Goal: Task Accomplishment & Management: Use online tool/utility

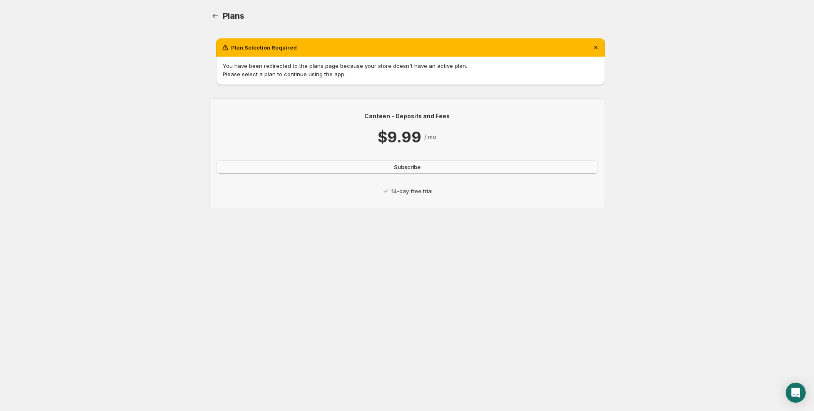
click at [418, 167] on span "Subscribe" at bounding box center [407, 167] width 27 height 8
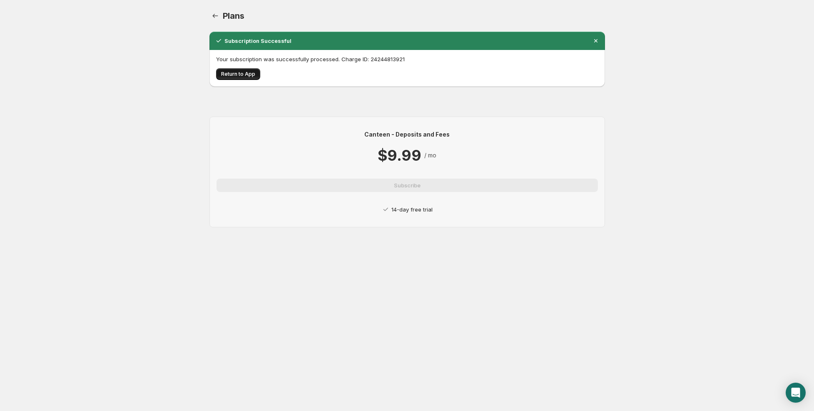
click at [248, 75] on span "Return to App" at bounding box center [238, 74] width 34 height 7
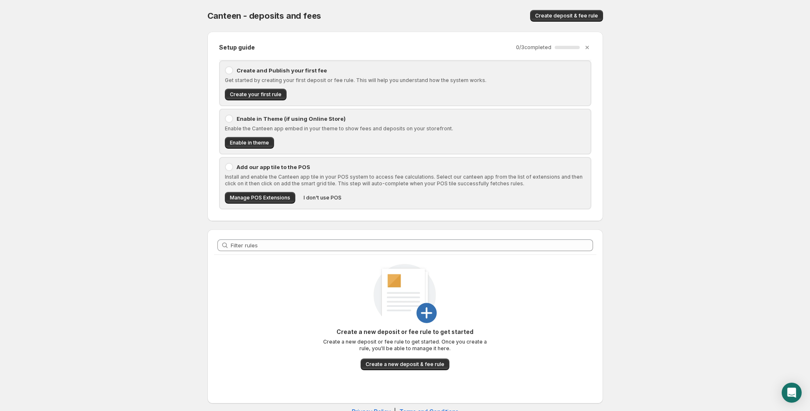
click at [241, 116] on p "Enable in Theme (if using Online Store)" at bounding box center [410, 118] width 349 height 8
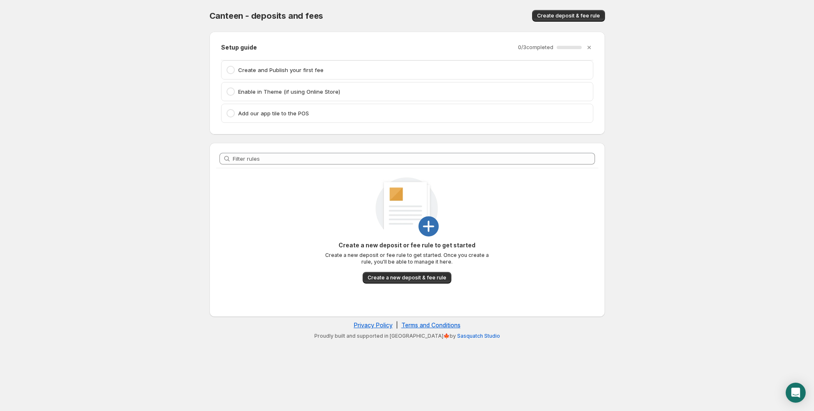
click at [227, 68] on div at bounding box center [230, 70] width 8 height 8
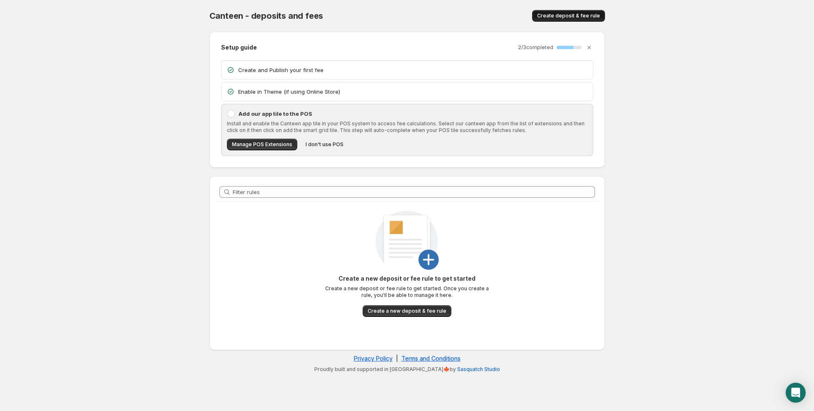
click at [581, 19] on span "Create deposit & fee rule" at bounding box center [568, 15] width 63 height 7
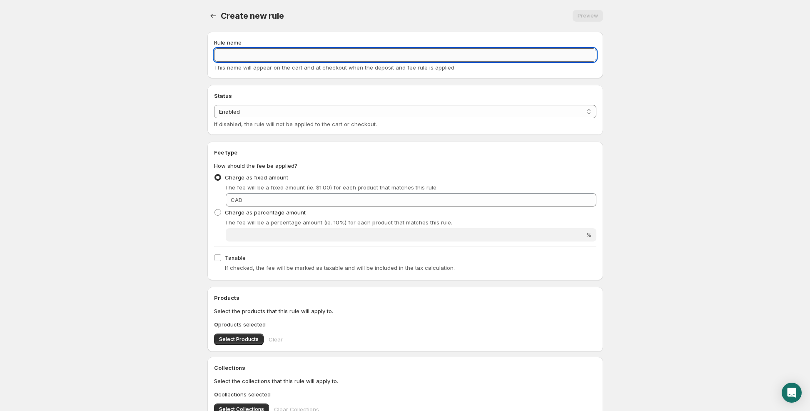
click at [251, 56] on input "Rule name" at bounding box center [405, 54] width 382 height 13
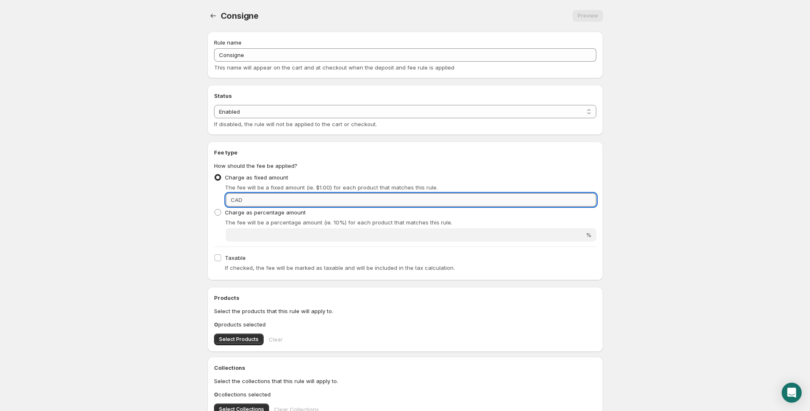
click at [261, 198] on input "Fixed amount" at bounding box center [420, 199] width 351 height 13
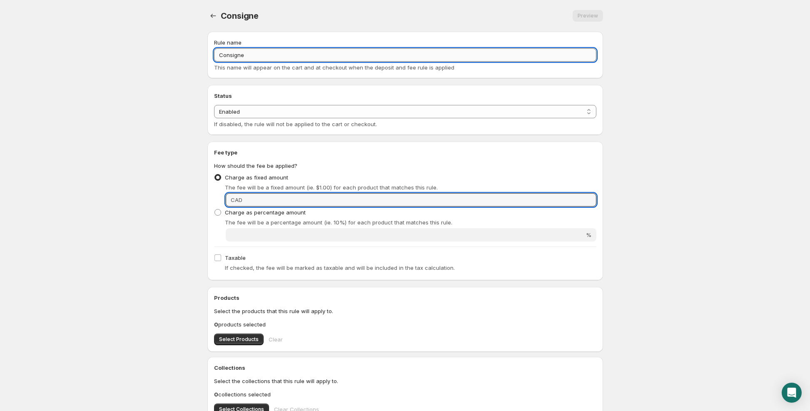
click at [271, 52] on input "Consigne" at bounding box center [405, 54] width 382 height 13
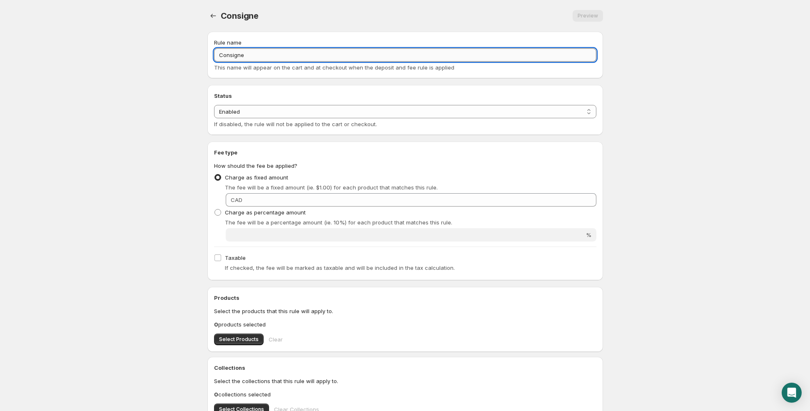
click at [246, 54] on input "Consigne" at bounding box center [405, 54] width 382 height 13
paste input "(4 canettes + 1 pack-tech)"
type input "Consigne (4 canettes + 1 pack-tech)"
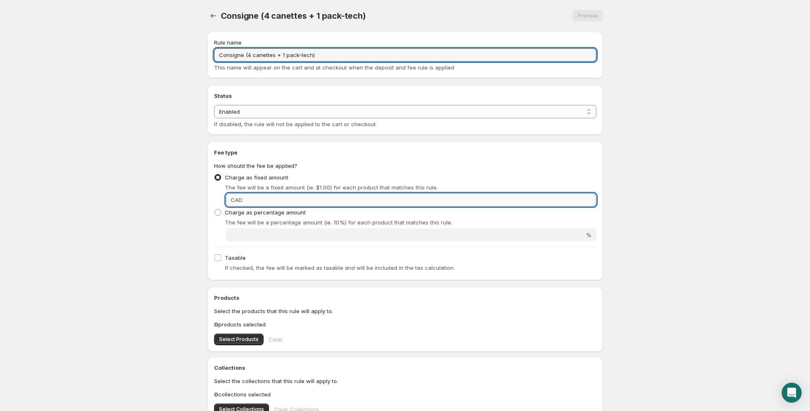
click at [256, 198] on input "Fixed amount" at bounding box center [420, 199] width 351 height 13
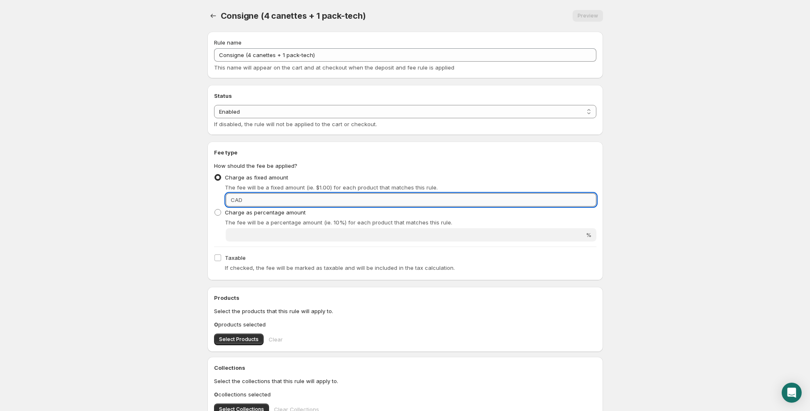
click at [256, 198] on input "Fixed amount" at bounding box center [420, 199] width 351 height 13
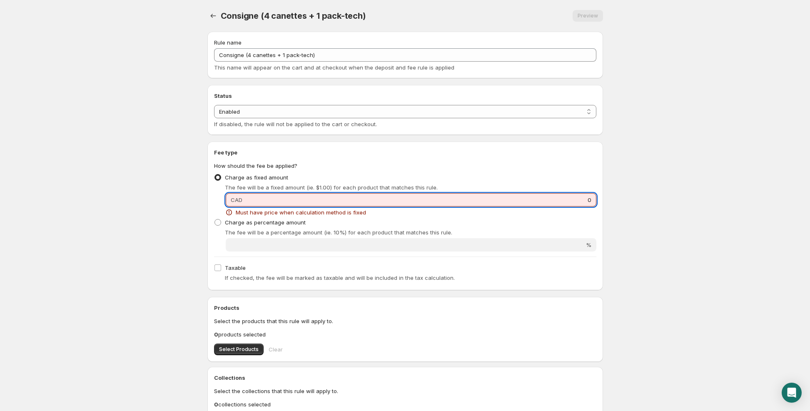
click at [256, 200] on input "0" at bounding box center [420, 199] width 351 height 13
click at [256, 201] on input "0" at bounding box center [420, 199] width 351 height 13
click at [255, 202] on input "0" at bounding box center [420, 199] width 351 height 13
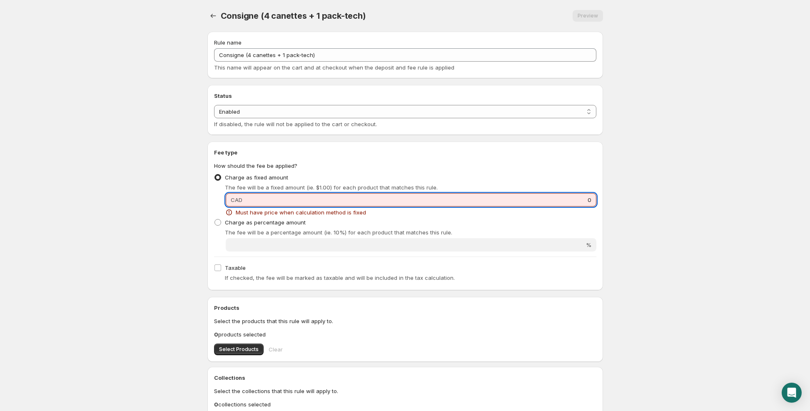
click at [255, 202] on input "0" at bounding box center [420, 199] width 351 height 13
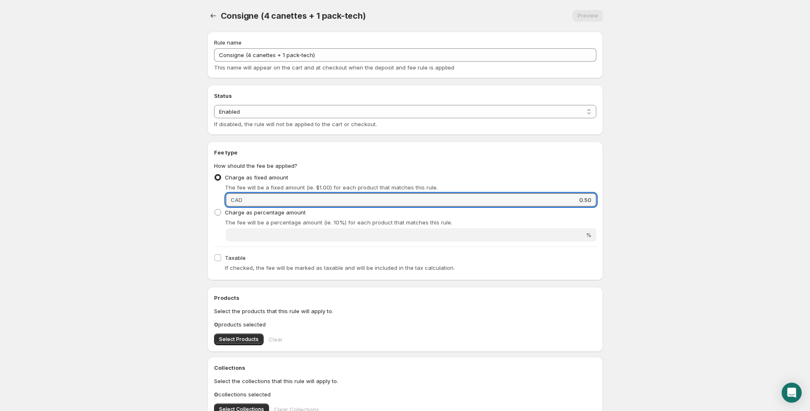
click at [185, 197] on body "Home Help Consigne (4 canettes + 1 pack-tech). This page is ready Consigne (4 c…" at bounding box center [405, 205] width 810 height 411
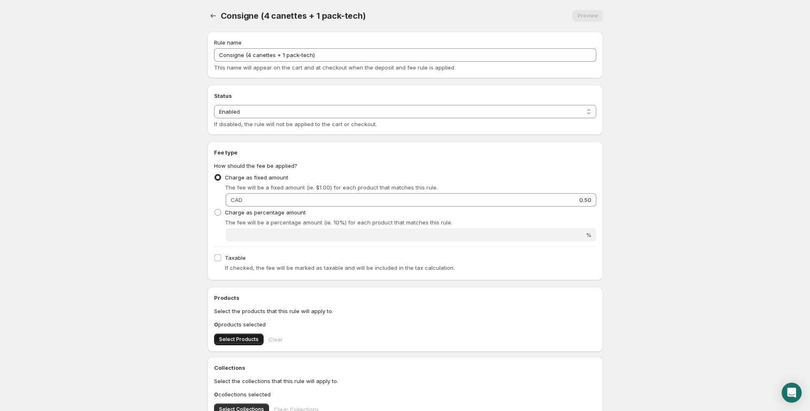
click at [239, 338] on span "Select Products" at bounding box center [239, 339] width 40 height 7
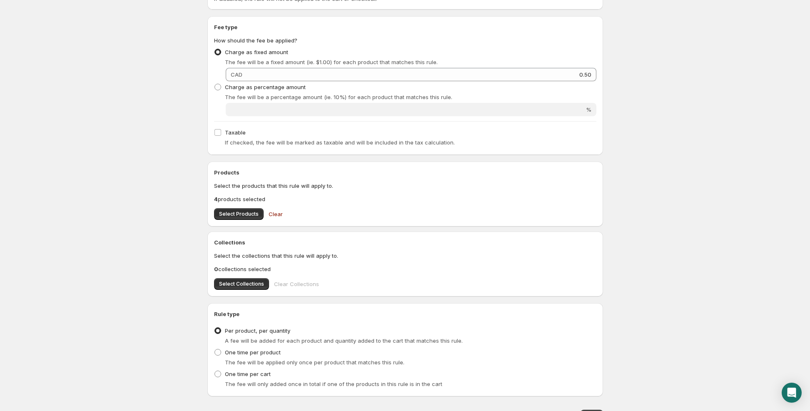
scroll to position [166, 0]
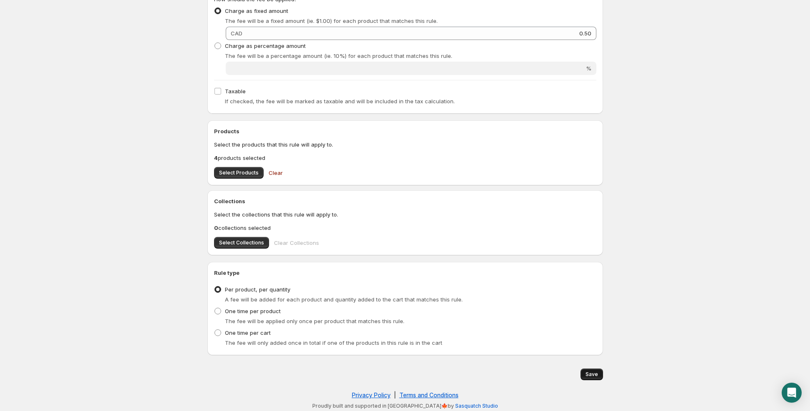
click at [593, 376] on span "Save" at bounding box center [591, 374] width 12 height 7
type input "0.5"
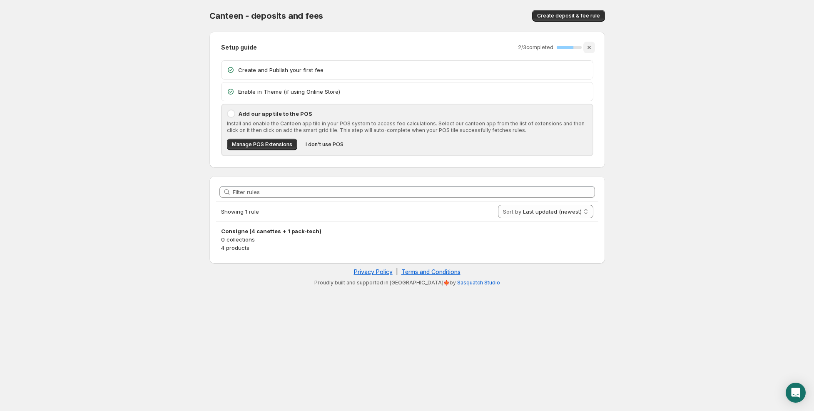
click at [588, 44] on icon "Dismiss setup guide" at bounding box center [589, 47] width 8 height 8
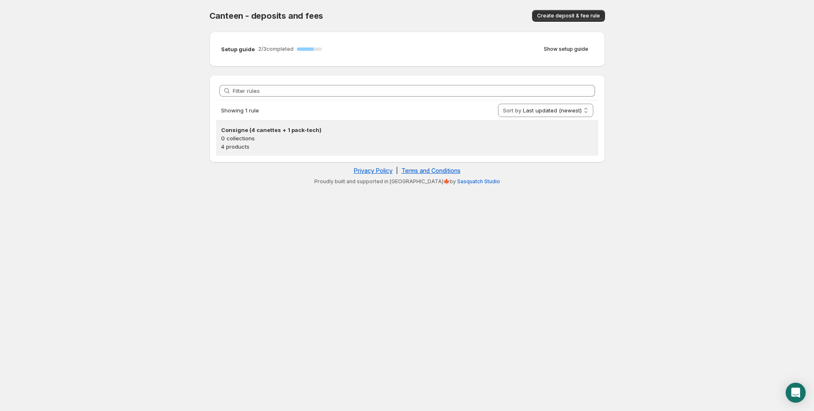
click at [283, 126] on h3 "Consigne (4 canettes + 1 pack-tech)" at bounding box center [407, 130] width 372 height 8
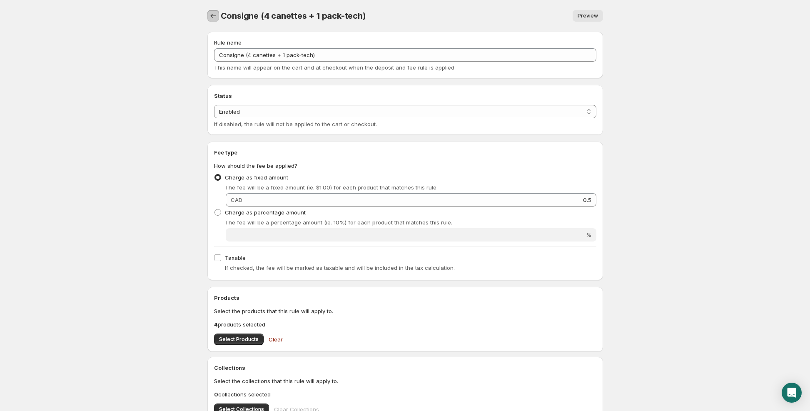
click at [216, 14] on icon "Settings" at bounding box center [213, 16] width 8 height 8
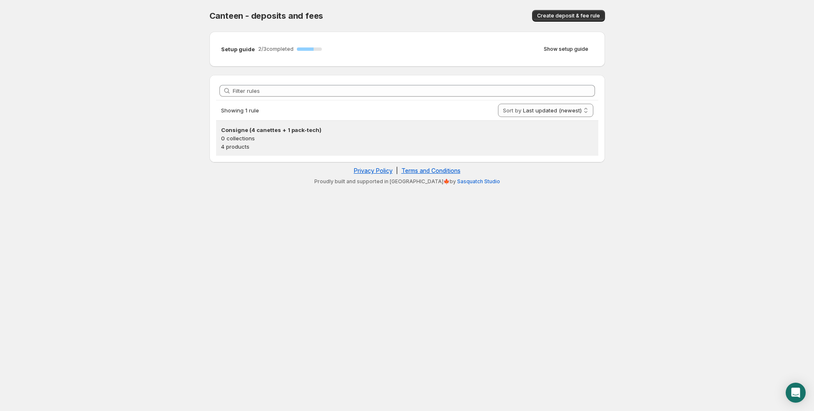
click at [330, 127] on h3 "Consigne (4 canettes + 1 pack-tech)" at bounding box center [407, 130] width 372 height 8
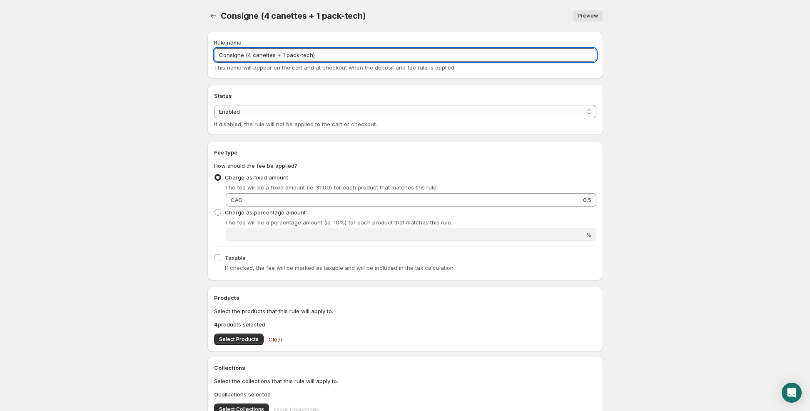
drag, startPoint x: 244, startPoint y: 55, endPoint x: 352, endPoint y: 57, distance: 107.8
click at [352, 57] on input "Consigne (4 canettes + 1 pack-tech)" at bounding box center [405, 54] width 382 height 13
type input "Consigne 50 cennes"
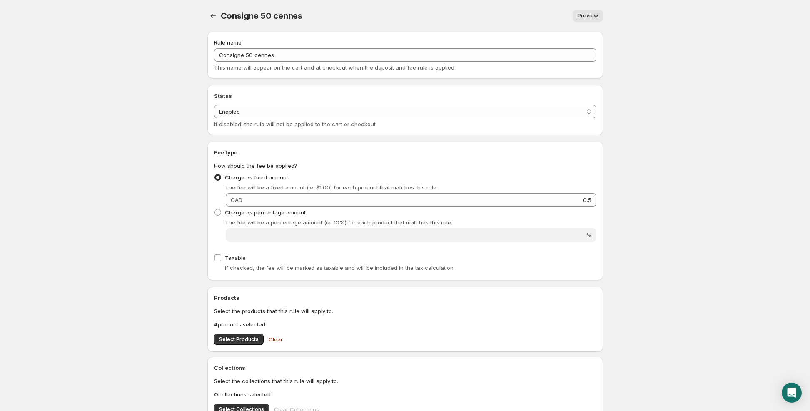
click at [621, 77] on body "Home Help Consigne 50 cennes. This page is ready Consigne 50 cennes Preview Mor…" at bounding box center [405, 205] width 810 height 411
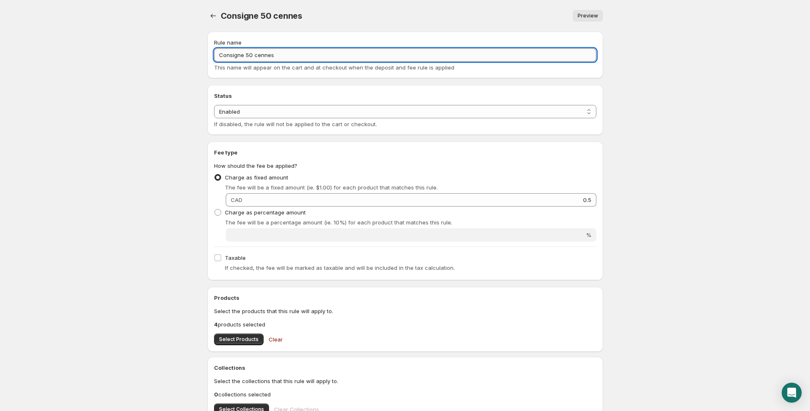
drag, startPoint x: 244, startPoint y: 51, endPoint x: 297, endPoint y: 49, distance: 52.5
click at [297, 49] on input "Consigne 50 cennes" at bounding box center [405, 54] width 382 height 13
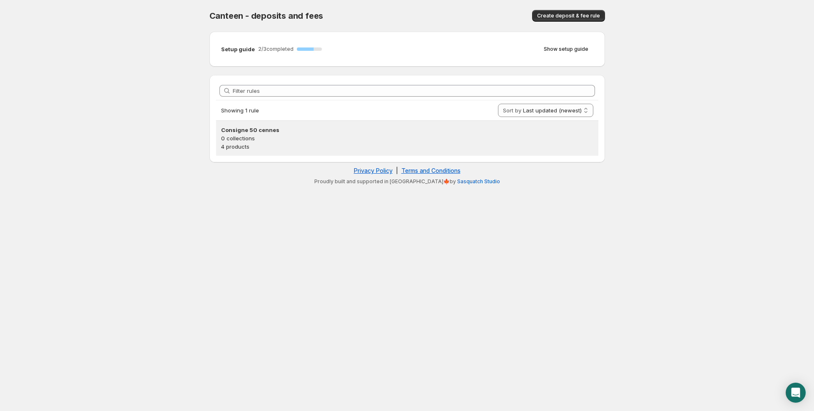
click at [291, 127] on h3 "Consigne 50 cennes" at bounding box center [407, 130] width 372 height 8
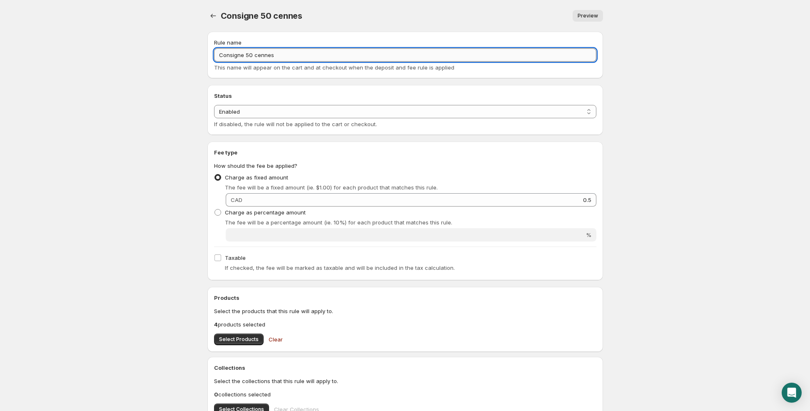
drag, startPoint x: 246, startPoint y: 52, endPoint x: 287, endPoint y: 52, distance: 40.4
click at [287, 52] on input "Consigne 50 cennes" at bounding box center [405, 54] width 382 height 13
type input "Consigne obligatoire - pack"
click at [638, 51] on body "Home Help Consigne obligatoire - pack. This page is ready Consigne obligatoire …" at bounding box center [405, 205] width 810 height 411
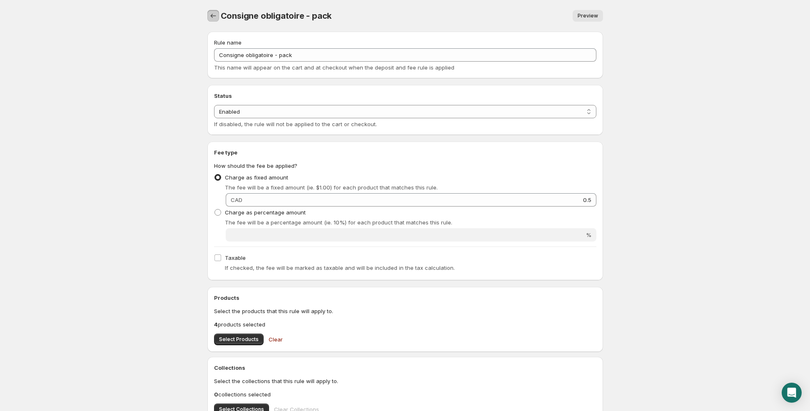
click at [209, 15] on icon "Settings" at bounding box center [213, 16] width 8 height 8
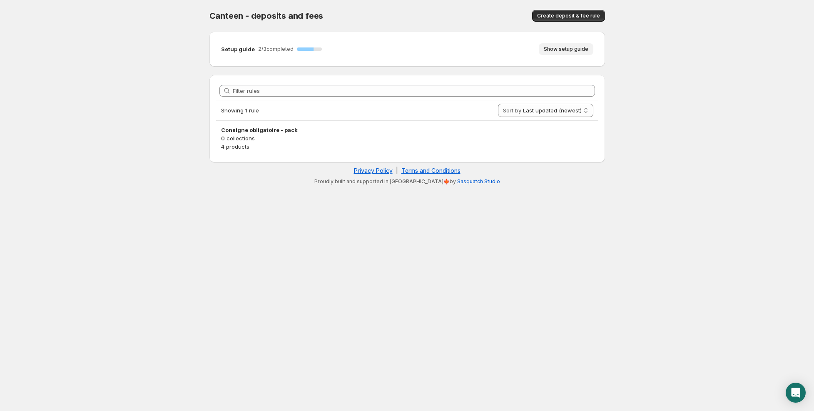
click at [566, 51] on span "Show setup guide" at bounding box center [566, 49] width 45 height 7
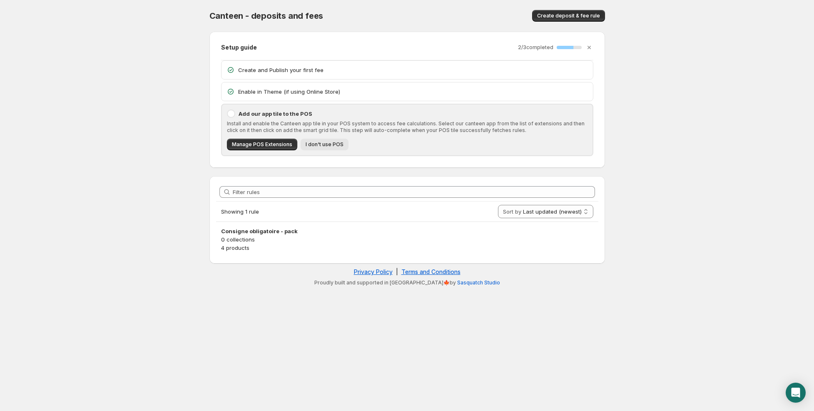
click at [319, 143] on span "I don't use POS" at bounding box center [325, 144] width 38 height 7
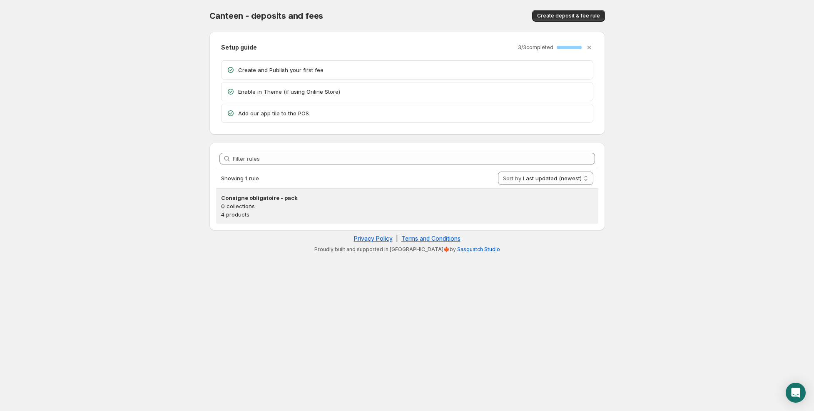
click at [244, 198] on h3 "Consigne obligatoire - pack" at bounding box center [407, 198] width 372 height 8
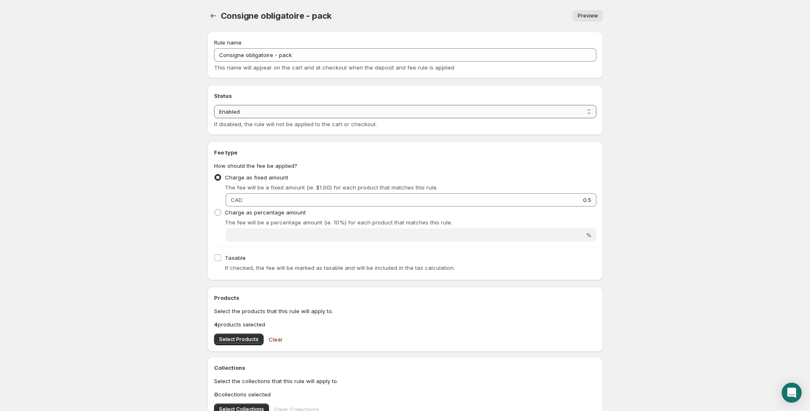
click at [244, 109] on select "Enabled Disabled" at bounding box center [405, 111] width 382 height 13
click at [205, 104] on div "Rule name Consigne obligatoire - pack This name will appear on the cart and at …" at bounding box center [402, 289] width 402 height 528
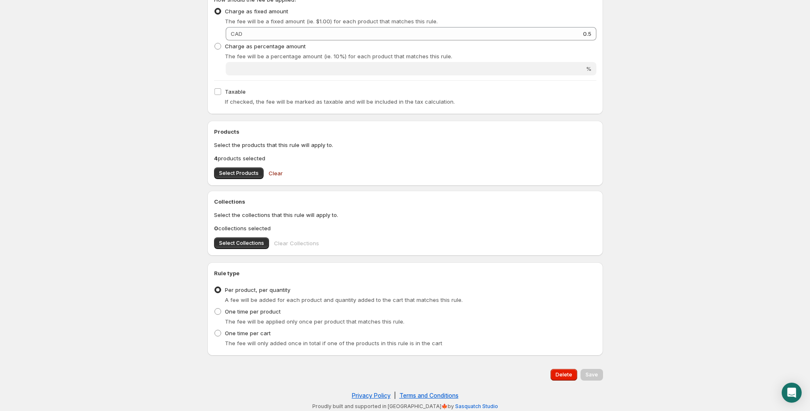
scroll to position [166, 0]
click at [237, 169] on span "Select Products" at bounding box center [239, 172] width 40 height 7
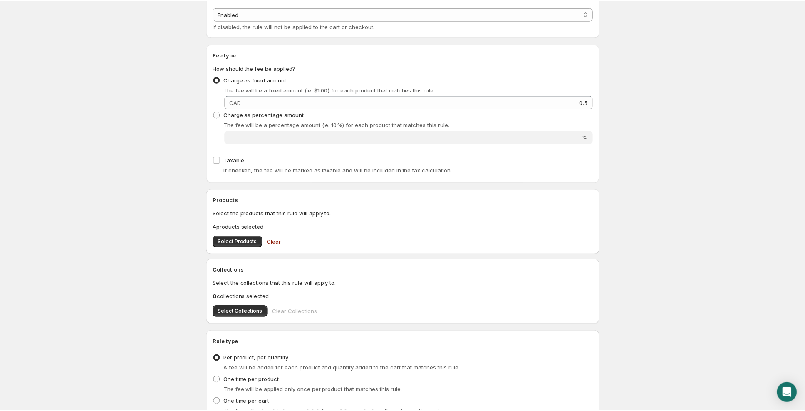
scroll to position [0, 0]
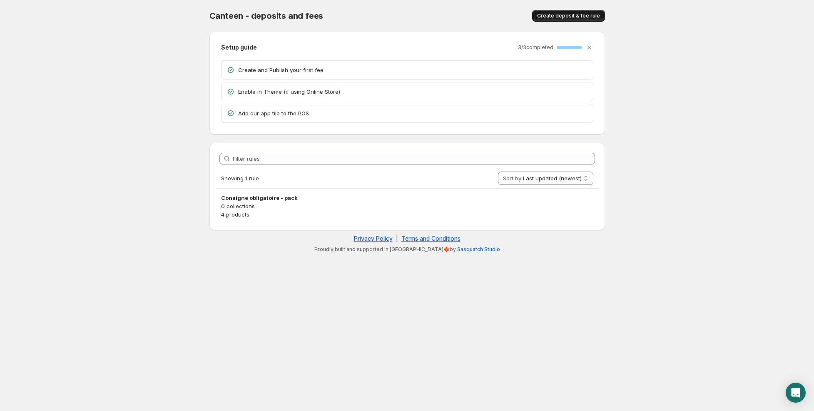
click at [573, 14] on span "Create deposit & fee rule" at bounding box center [568, 15] width 63 height 7
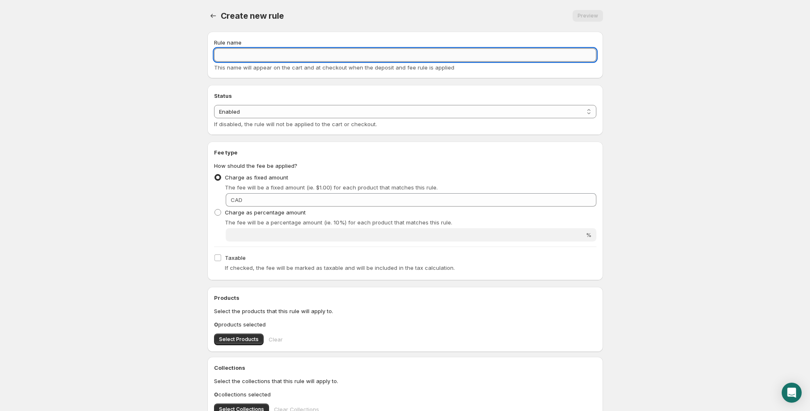
click at [243, 59] on input "Rule name" at bounding box center [405, 54] width 382 height 13
type input "Consigne 2 dollars"
click at [283, 207] on label "Charge as percentage amount" at bounding box center [260, 212] width 92 height 12
click at [215, 209] on input "Charge as percentage amount" at bounding box center [214, 209] width 0 height 0
radio input "true"
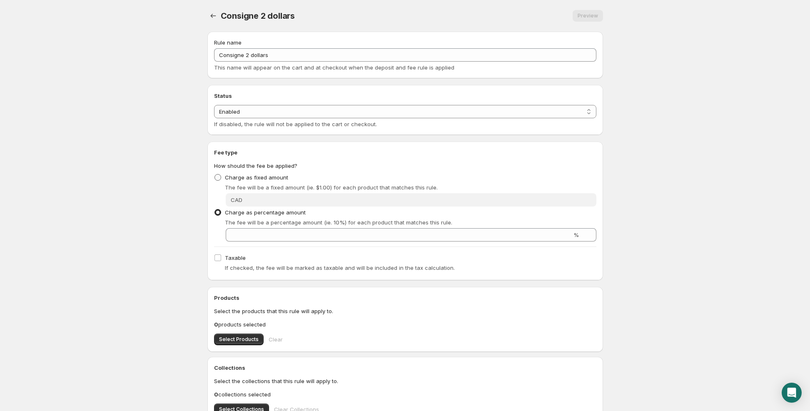
click at [271, 182] on label "Charge as fixed amount" at bounding box center [251, 177] width 74 height 12
click at [215, 174] on input "Charge as fixed amount" at bounding box center [214, 174] width 0 height 0
radio input "true"
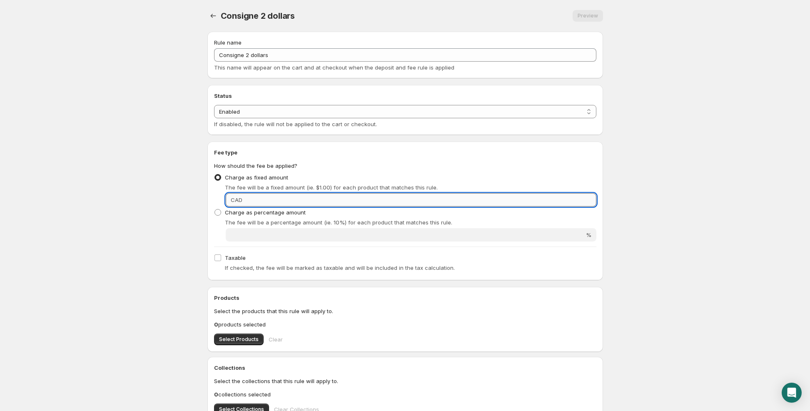
click at [281, 194] on input "Fixed amount" at bounding box center [420, 199] width 351 height 13
type input "2"
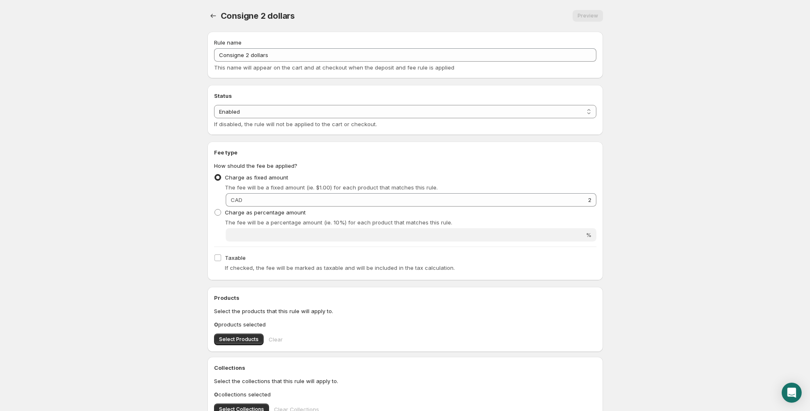
click at [160, 198] on body "Home Help Consigne 2 dollars. This page is ready Consigne 2 dollars Preview Mor…" at bounding box center [405, 205] width 810 height 411
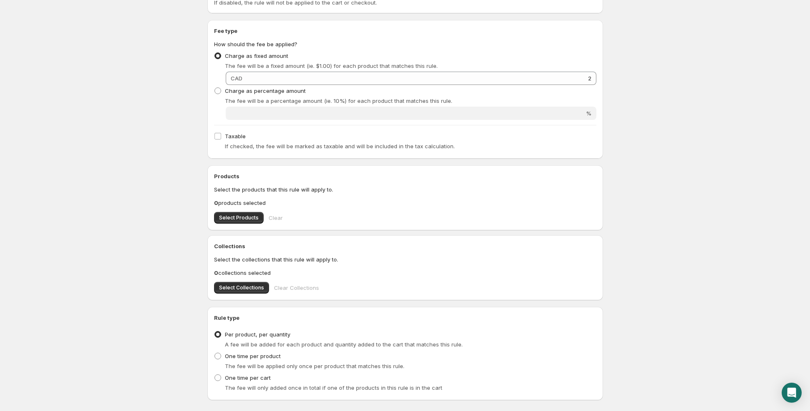
scroll to position [125, 0]
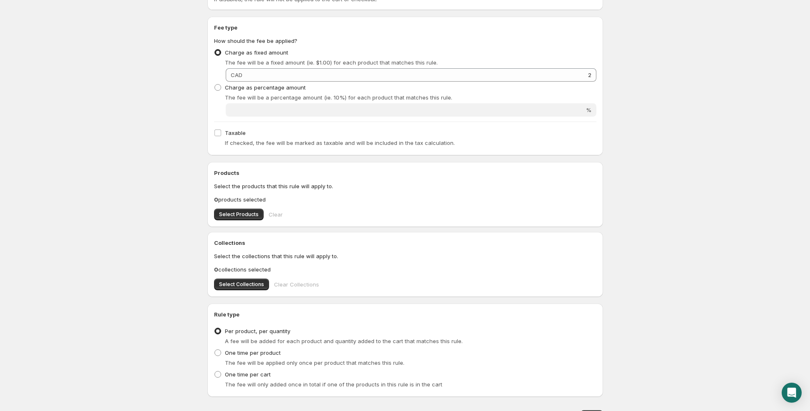
click at [224, 206] on div "Products Select the products that this rule will apply to. 0 products selected …" at bounding box center [405, 195] width 382 height 52
click at [227, 215] on span "Select Products" at bounding box center [239, 214] width 40 height 7
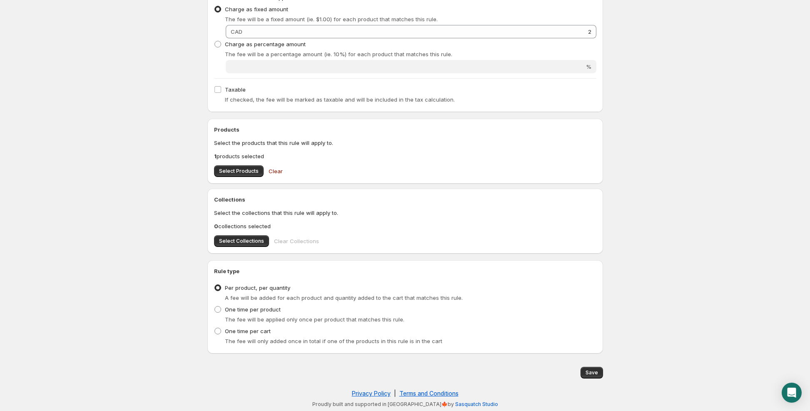
scroll to position [169, 0]
click at [596, 372] on span "Save" at bounding box center [591, 372] width 12 height 7
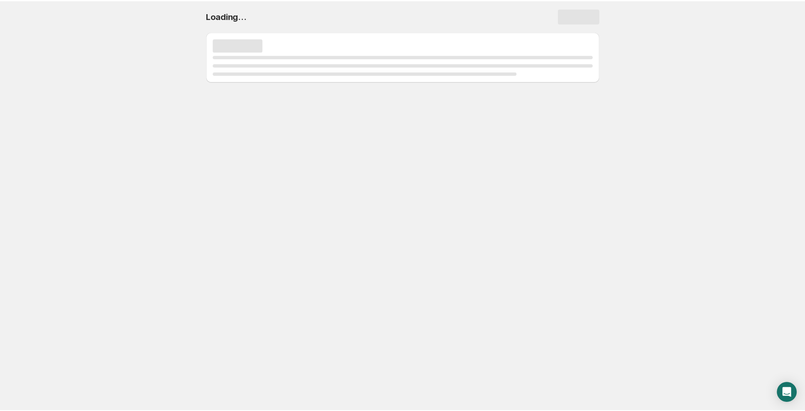
scroll to position [0, 0]
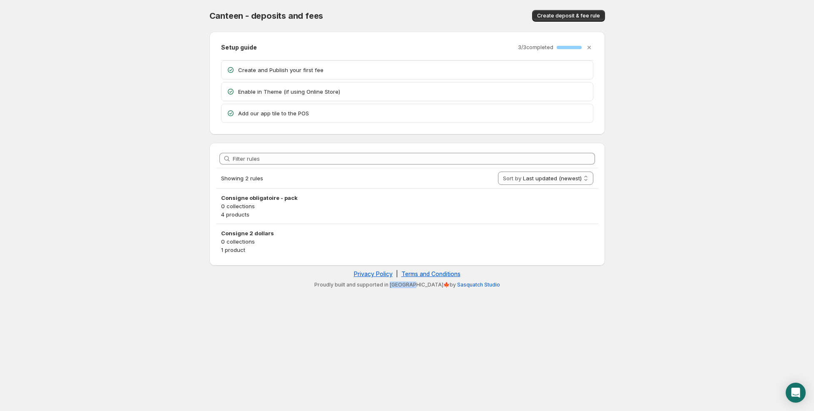
drag, startPoint x: 408, startPoint y: 283, endPoint x: 428, endPoint y: 283, distance: 20.0
click at [428, 283] on p "Proudly built and supported in [GEOGRAPHIC_DATA]🍁by Sasquatch Studio" at bounding box center [407, 284] width 387 height 7
click at [432, 302] on body "Home Help Canteen - deposits and fees. This page is ready Canteen - deposits an…" at bounding box center [407, 205] width 814 height 411
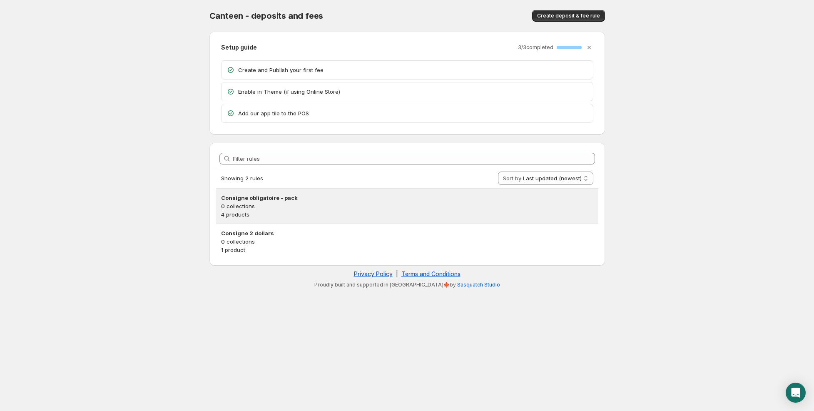
click at [266, 194] on h3 "Consigne obligatoire - pack" at bounding box center [407, 198] width 372 height 8
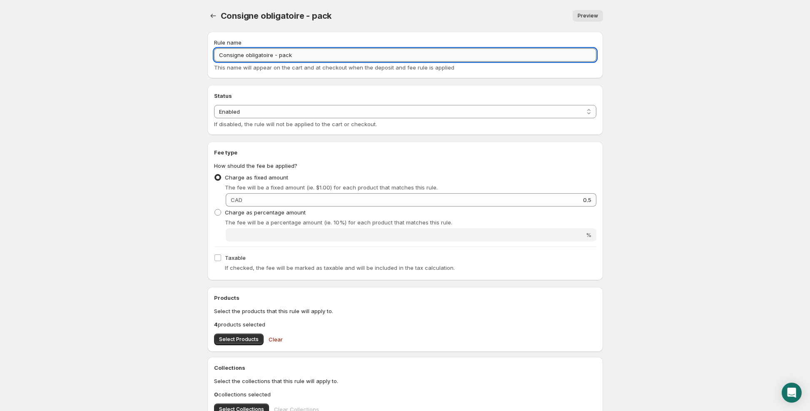
drag, startPoint x: 218, startPoint y: 53, endPoint x: 299, endPoint y: 51, distance: 80.8
click at [299, 51] on input "Consigne obligatoire - pack" at bounding box center [405, 54] width 382 height 13
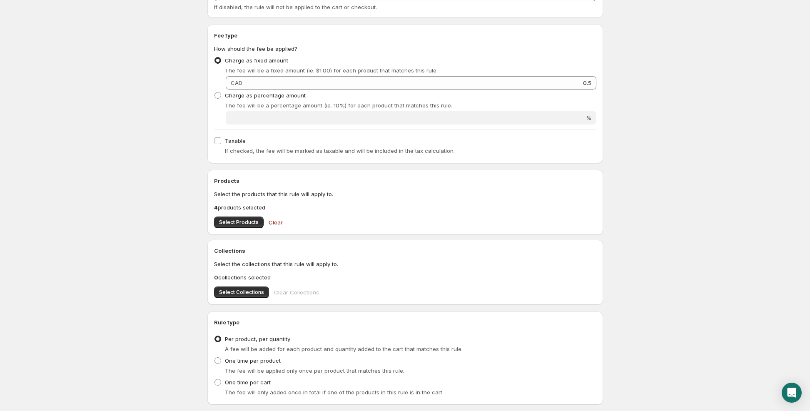
scroll to position [125, 0]
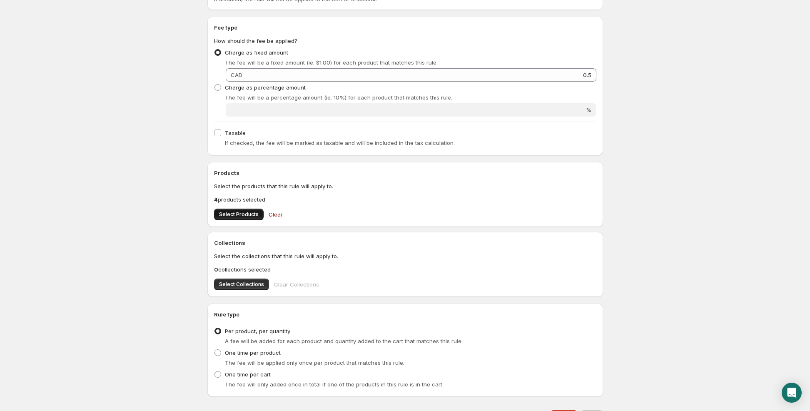
click at [235, 213] on span "Select Products" at bounding box center [239, 214] width 40 height 7
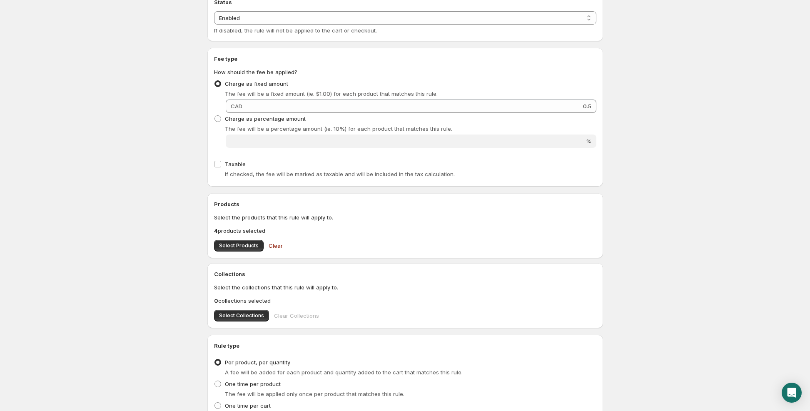
scroll to position [0, 0]
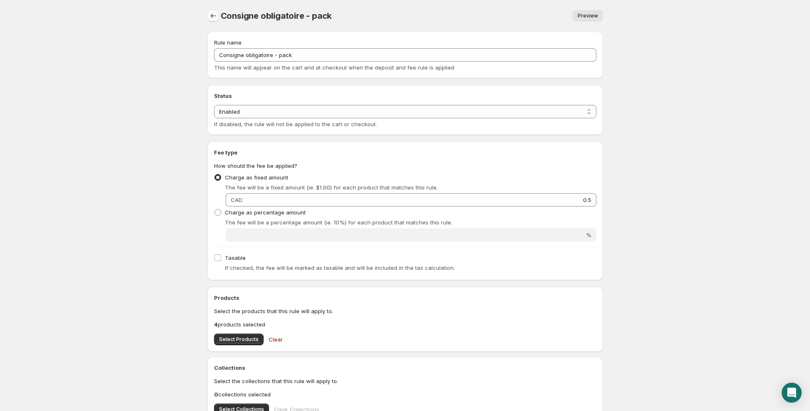
click at [214, 15] on icon "Settings" at bounding box center [213, 16] width 8 height 8
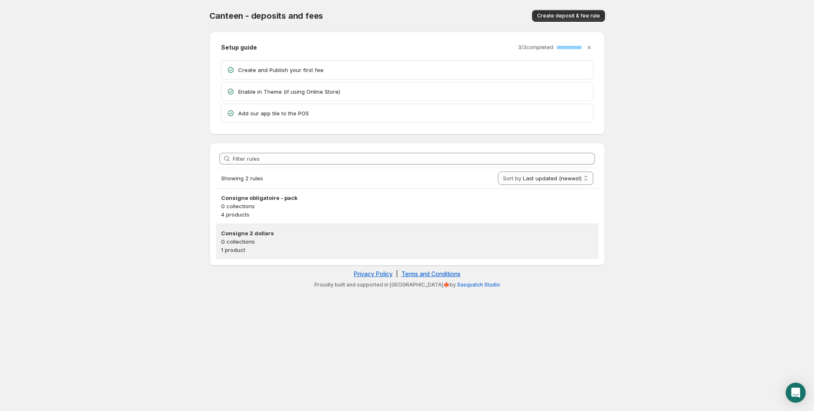
click at [297, 237] on p "0 collections" at bounding box center [407, 241] width 372 height 8
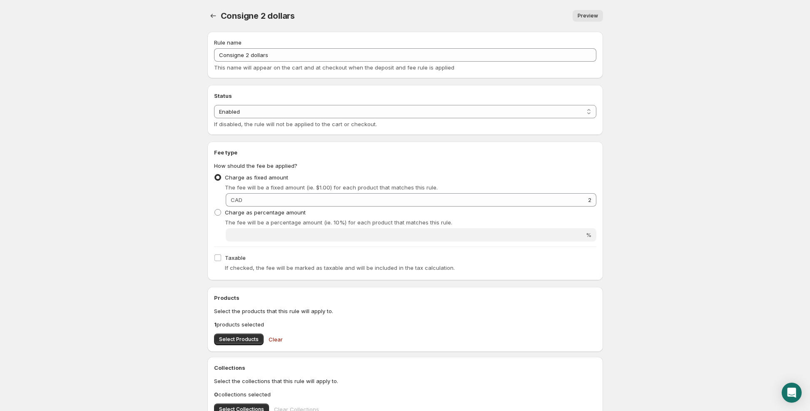
scroll to position [169, 0]
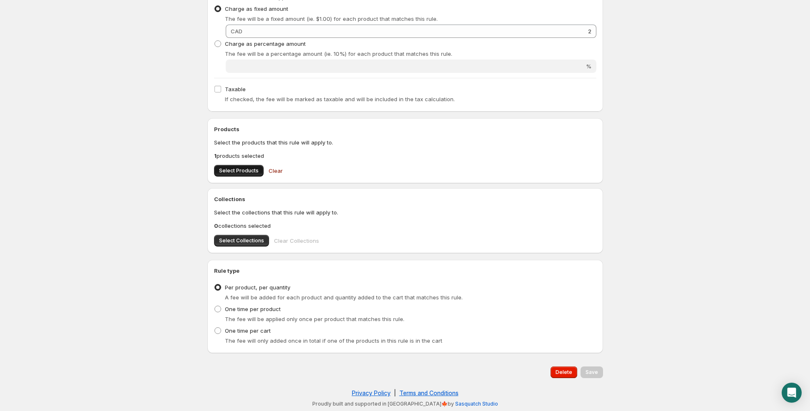
click at [244, 172] on span "Select Products" at bounding box center [239, 170] width 40 height 7
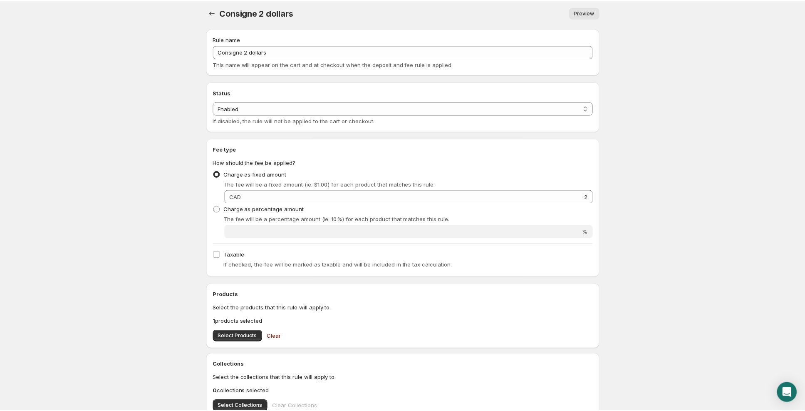
scroll to position [0, 0]
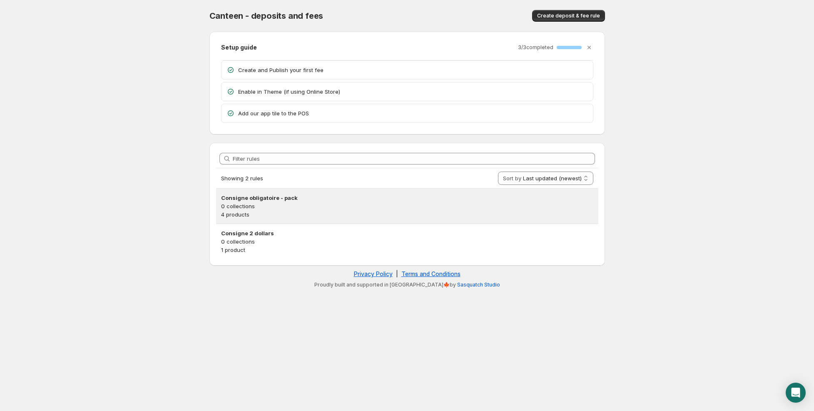
click at [378, 202] on p "0 collections" at bounding box center [407, 206] width 372 height 8
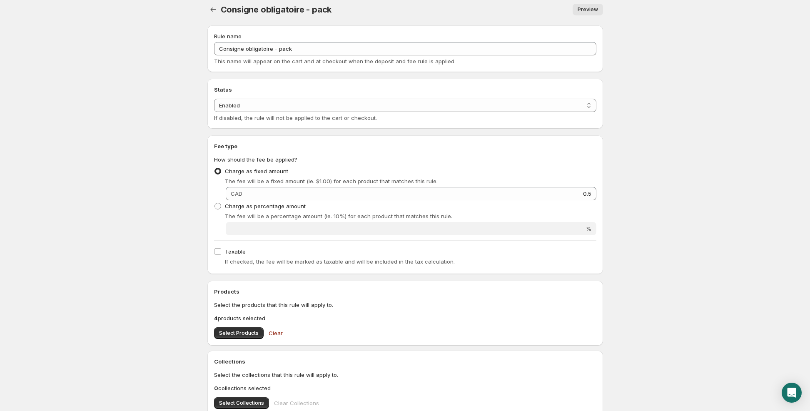
scroll to position [2, 0]
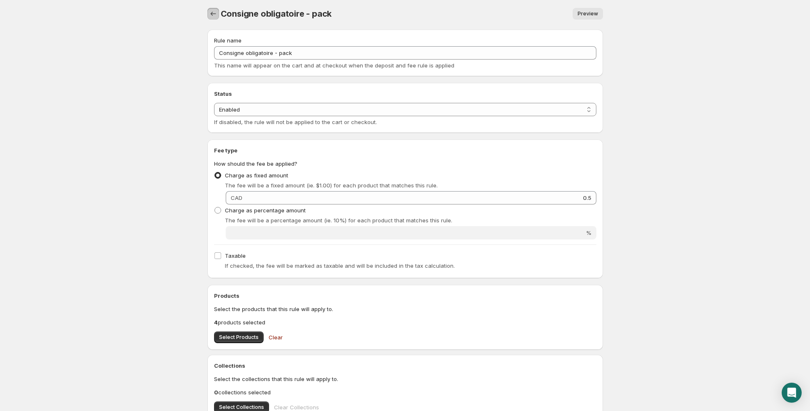
click at [216, 19] on button "Settings" at bounding box center [213, 14] width 12 height 12
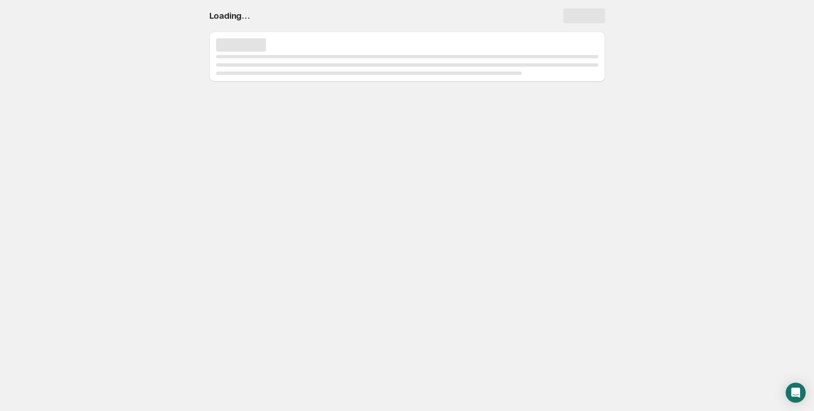
drag, startPoint x: 212, startPoint y: 35, endPoint x: 216, endPoint y: 14, distance: 21.6
click at [216, 14] on h1 "Loading..." at bounding box center [229, 16] width 41 height 10
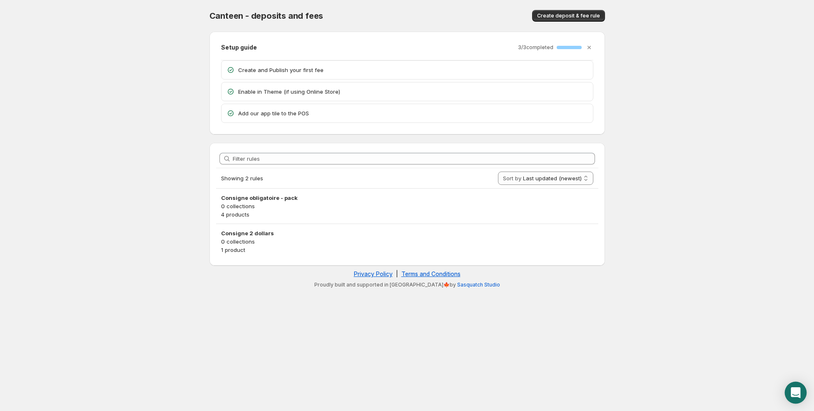
click at [792, 393] on icon "Open Intercom Messenger" at bounding box center [795, 392] width 10 height 11
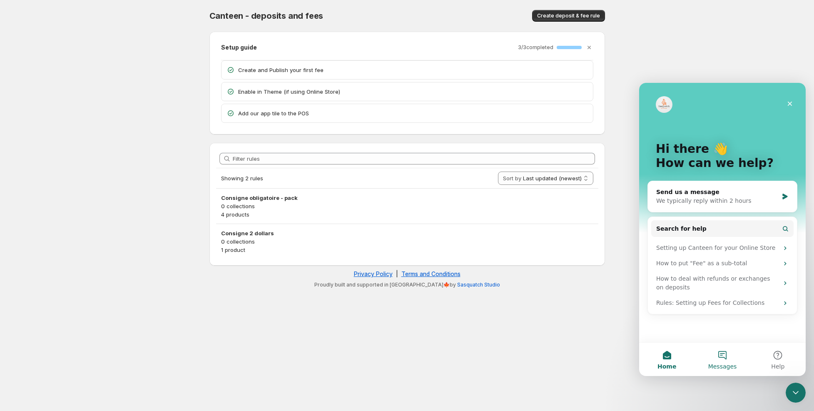
click at [728, 355] on button "Messages" at bounding box center [721, 359] width 55 height 33
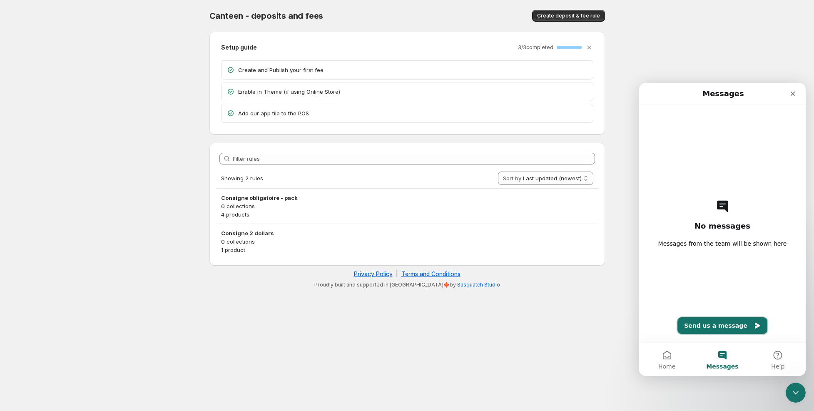
click at [724, 326] on button "Send us a message" at bounding box center [722, 325] width 90 height 17
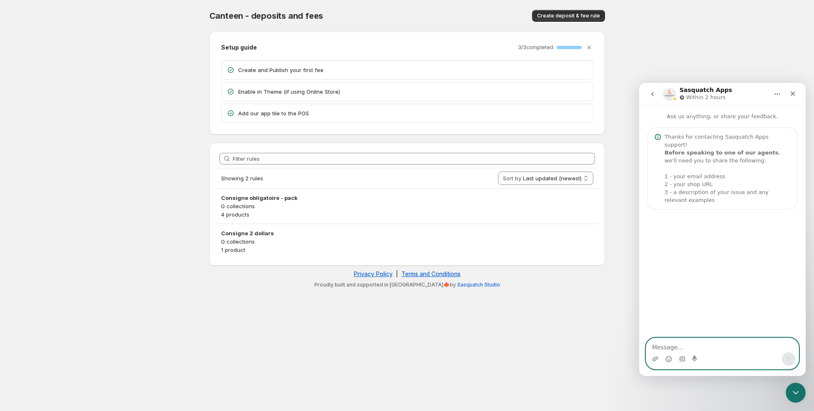
click at [720, 347] on textarea "Message…" at bounding box center [722, 345] width 152 height 14
paste textarea "https://boutique.nanocinco.com/"
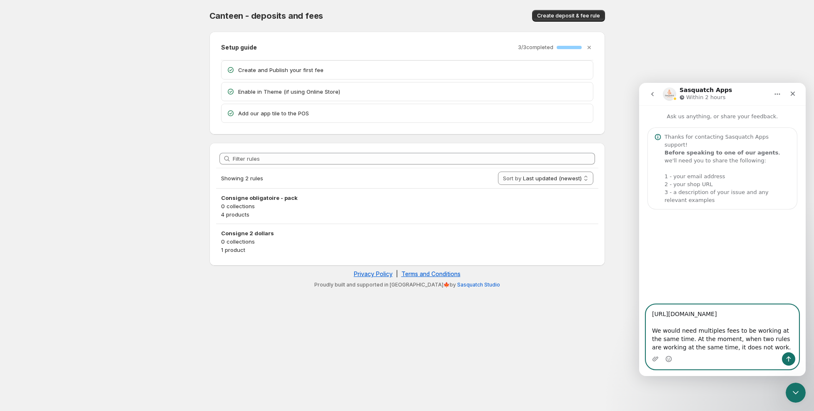
type textarea "https://boutique.nanocinco.com/ We would need multiples fees to be working at t…"
click at [787, 359] on icon "Send a message…" at bounding box center [788, 358] width 7 height 7
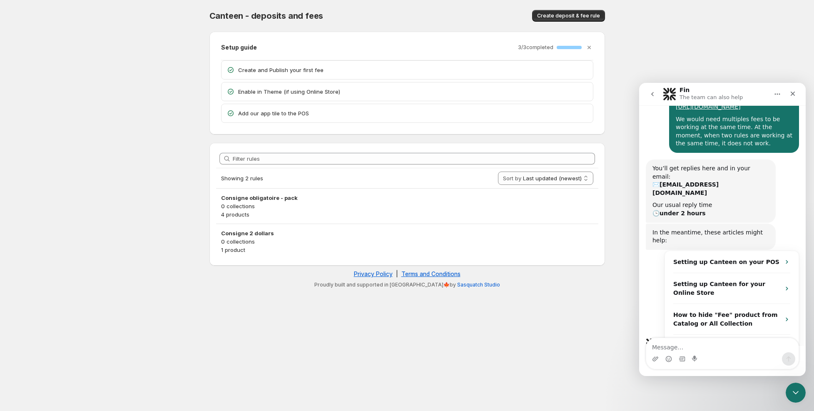
scroll to position [122, 0]
click at [309, 15] on span "Canteen - deposits and fees" at bounding box center [266, 16] width 114 height 10
copy span "fees"
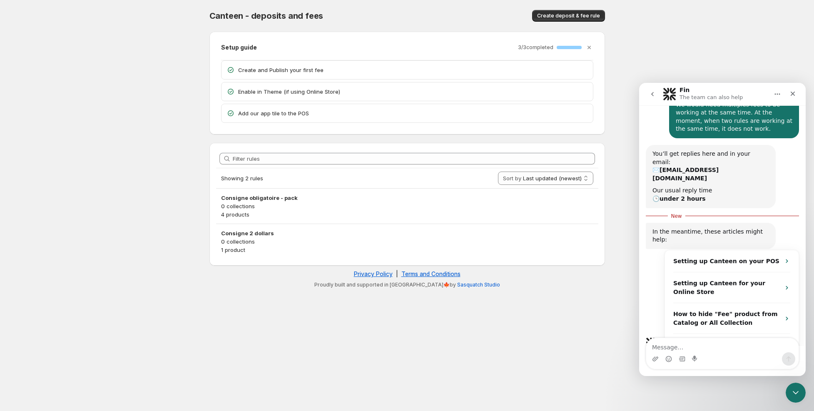
scroll to position [136, 0]
